Goal: Information Seeking & Learning: Learn about a topic

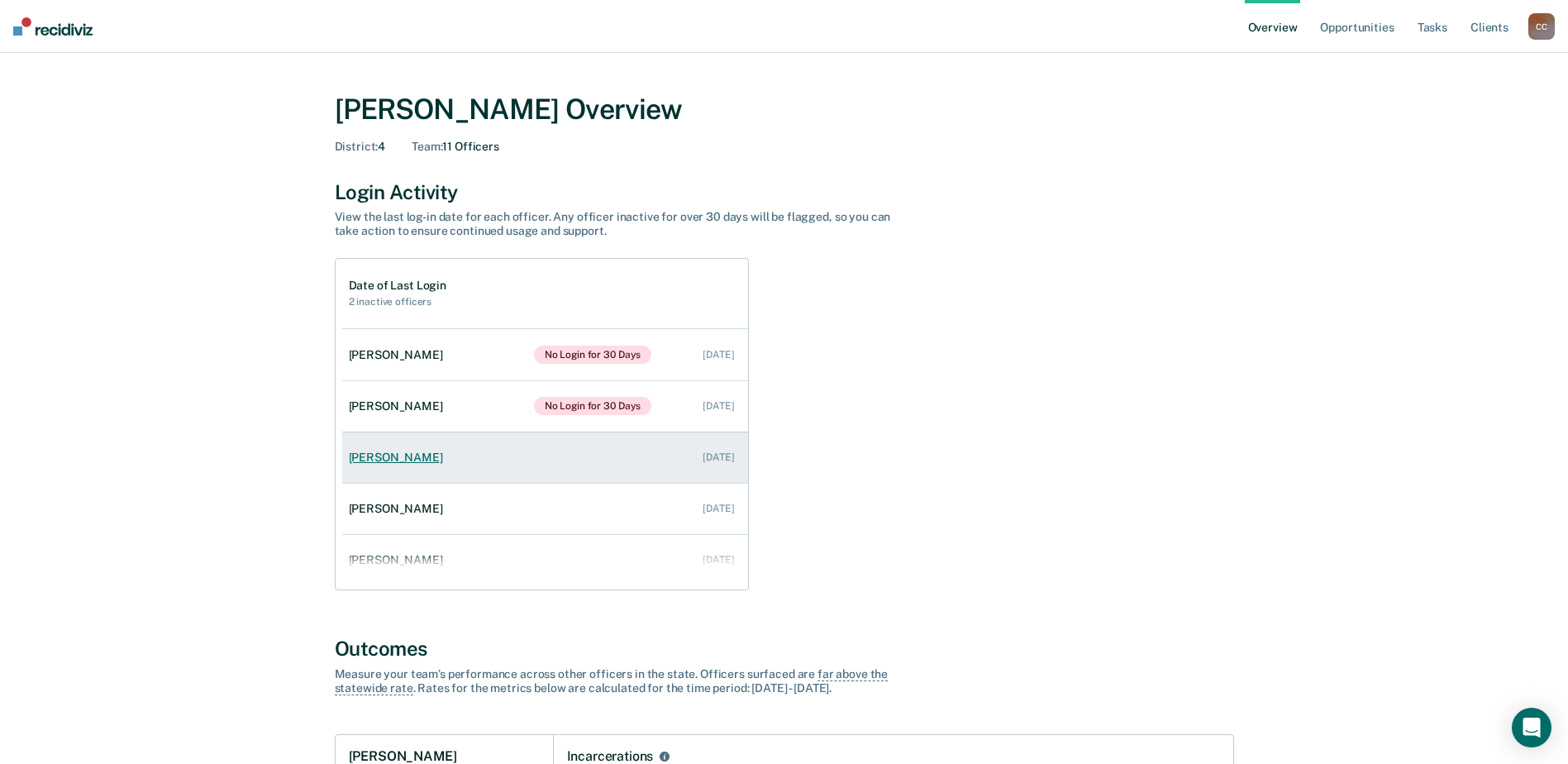
click at [391, 460] on div "[PERSON_NAME]" at bounding box center [399, 457] width 101 height 14
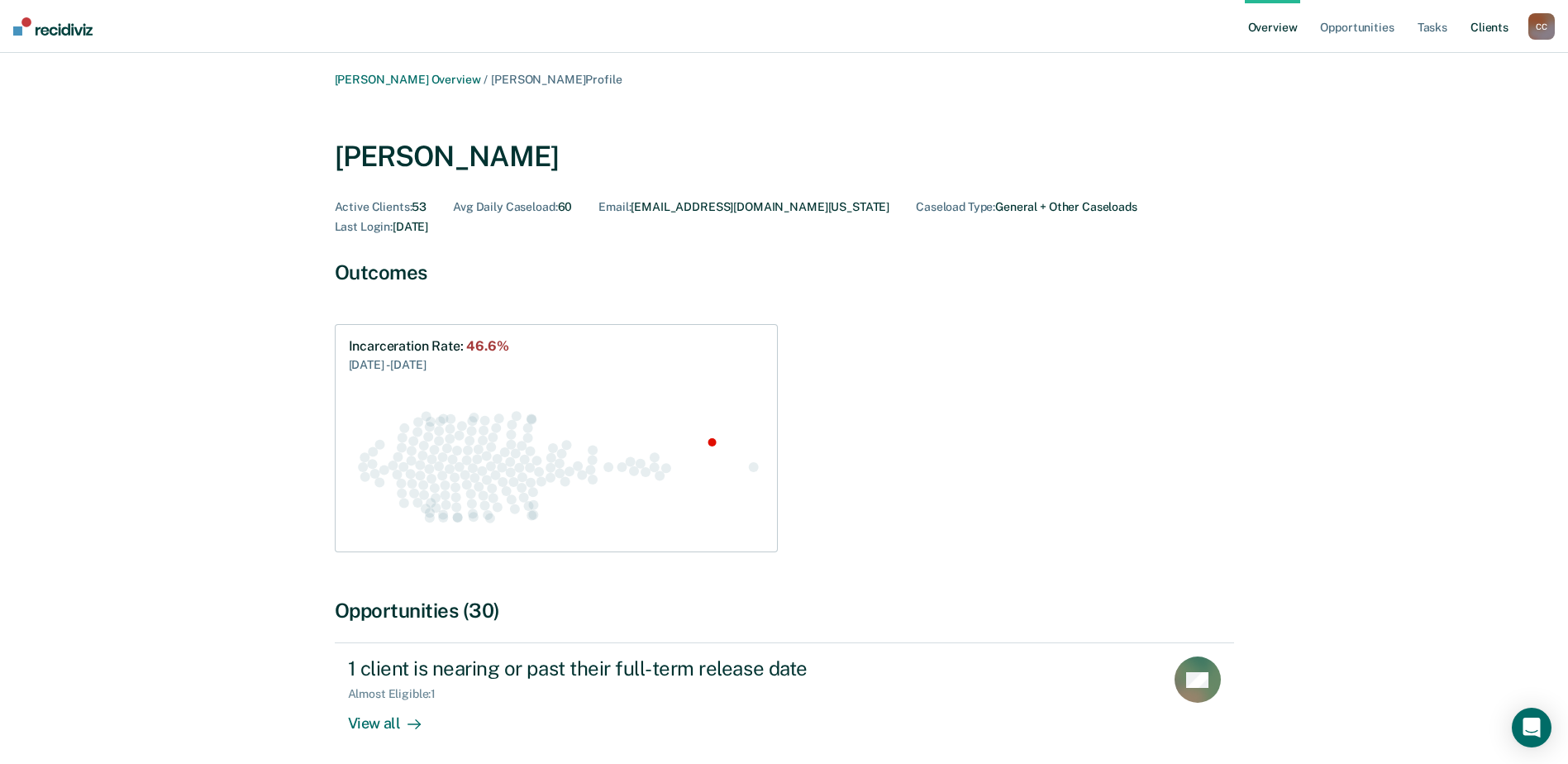
click at [1486, 29] on link "Client s" at bounding box center [1490, 26] width 45 height 53
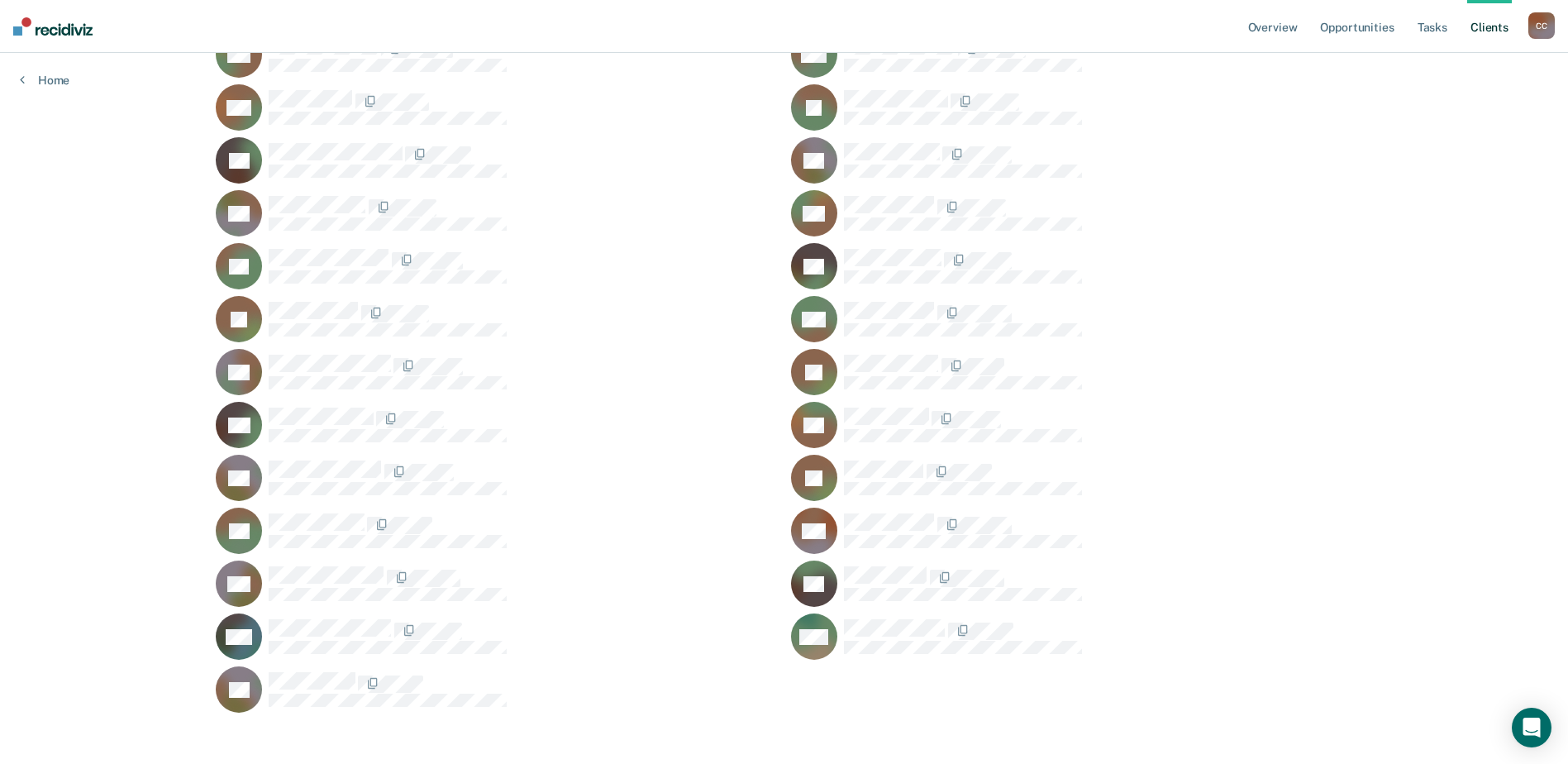
scroll to position [2581, 0]
